Goal: Information Seeking & Learning: Learn about a topic

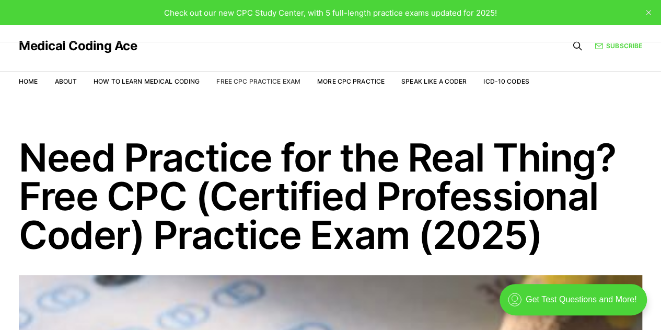
click at [291, 79] on link "Free CPC Practice Exam" at bounding box center [258, 81] width 84 height 8
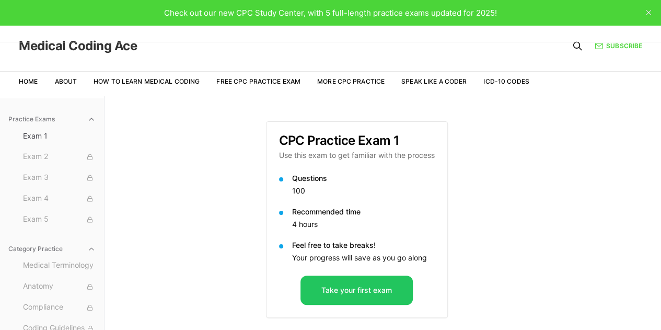
click at [114, 46] on link "Medical Coding Ace" at bounding box center [78, 46] width 118 height 13
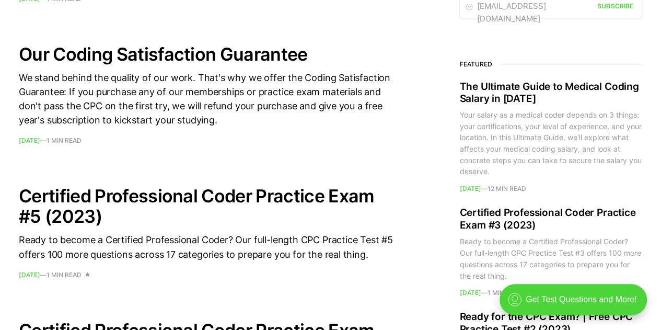
scroll to position [784, 0]
